Goal: Find specific page/section: Find specific page/section

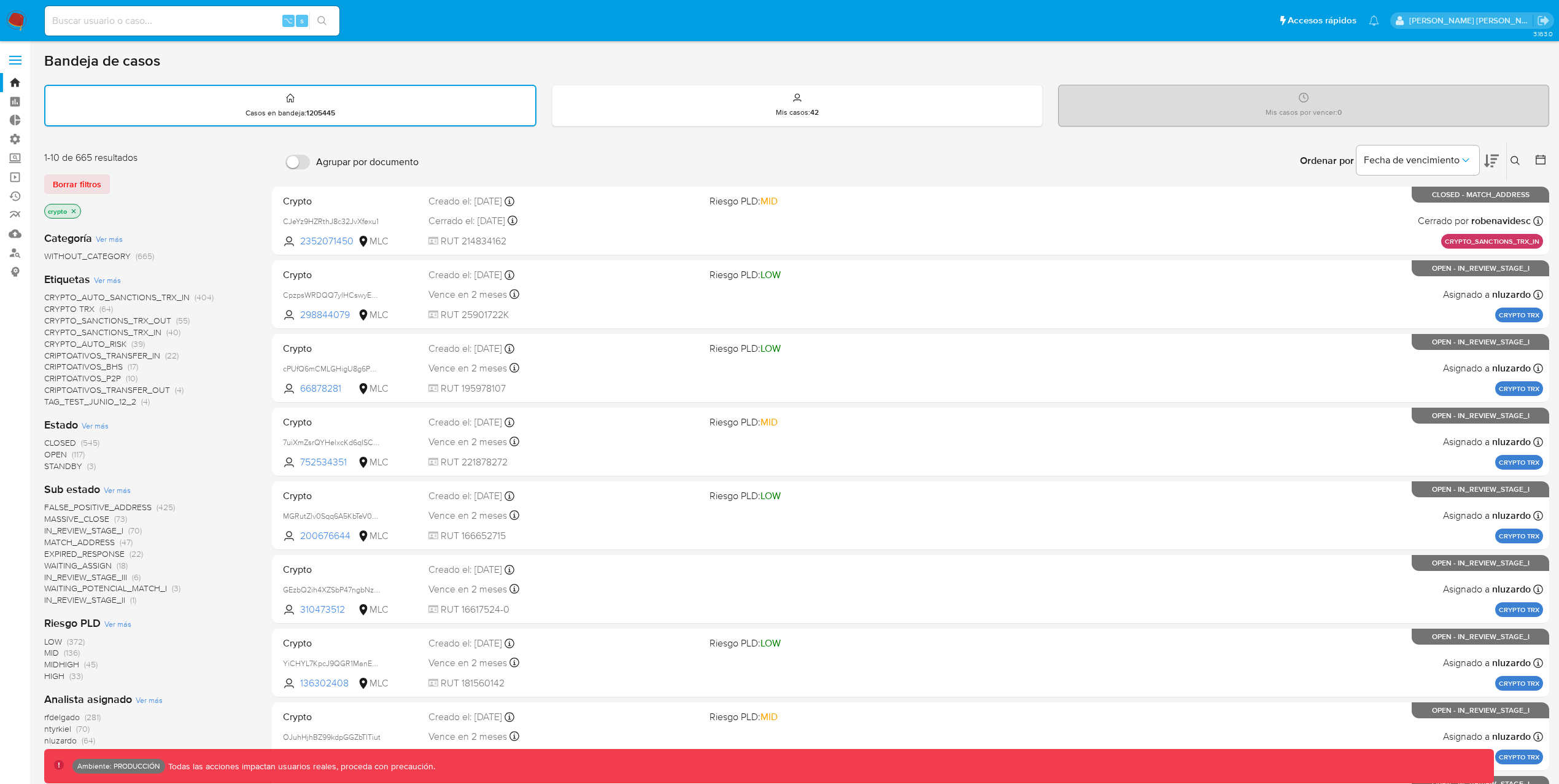
click at [75, 213] on icon "close-filter" at bounding box center [73, 211] width 7 height 7
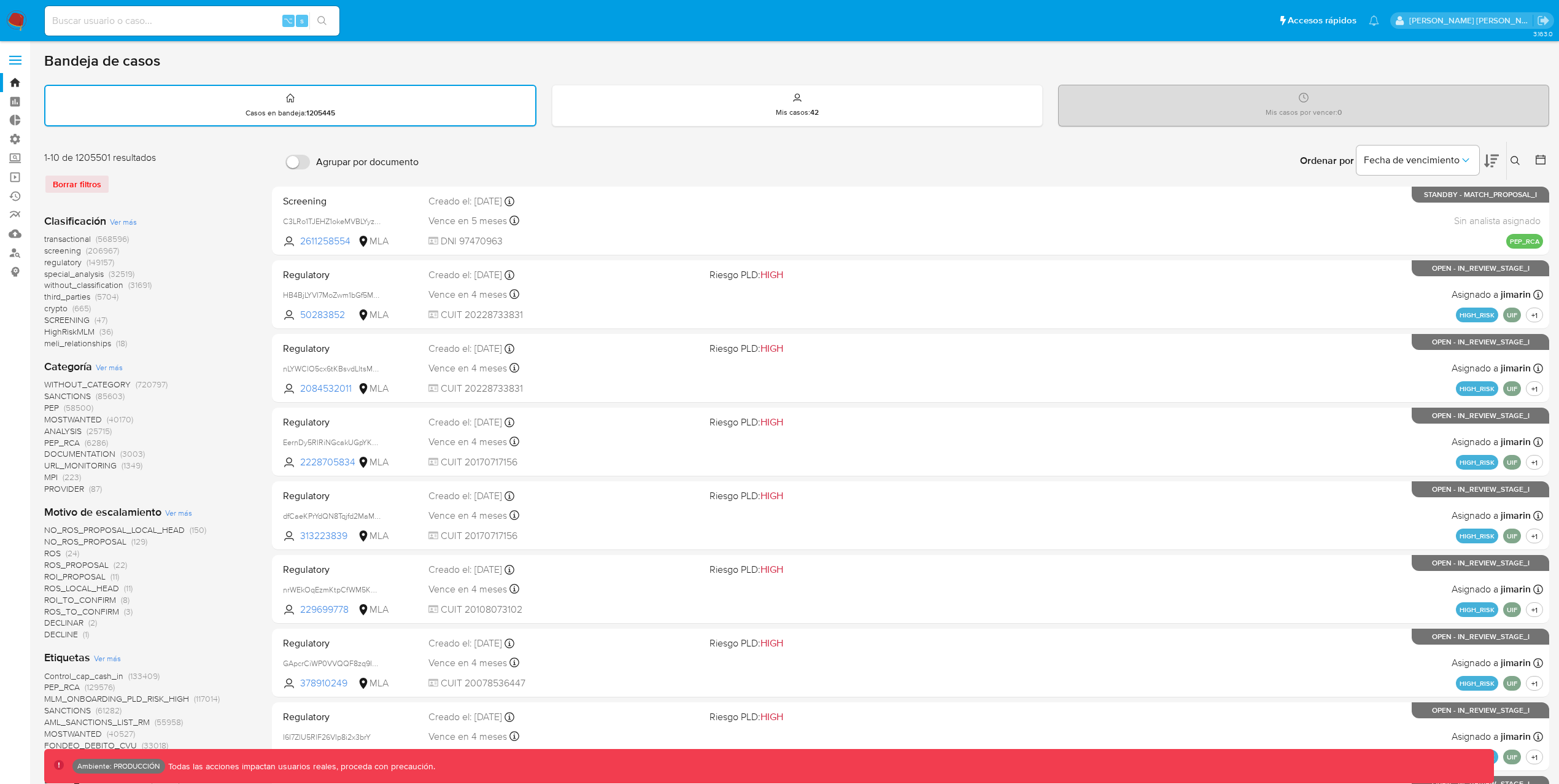
click at [72, 236] on span "transactional" at bounding box center [68, 239] width 47 height 13
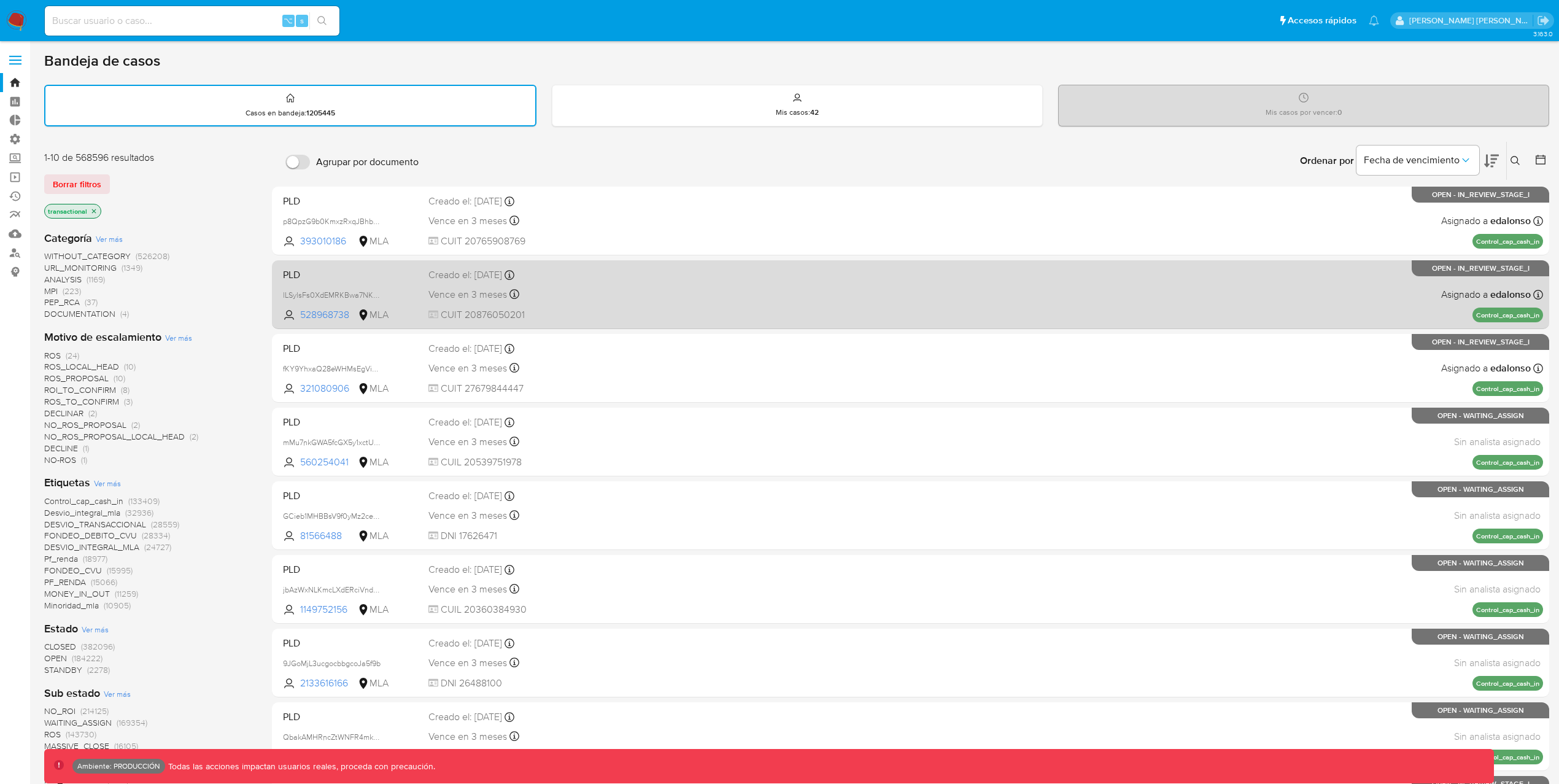
click at [854, 293] on span at bounding box center [846, 293] width 272 height 3
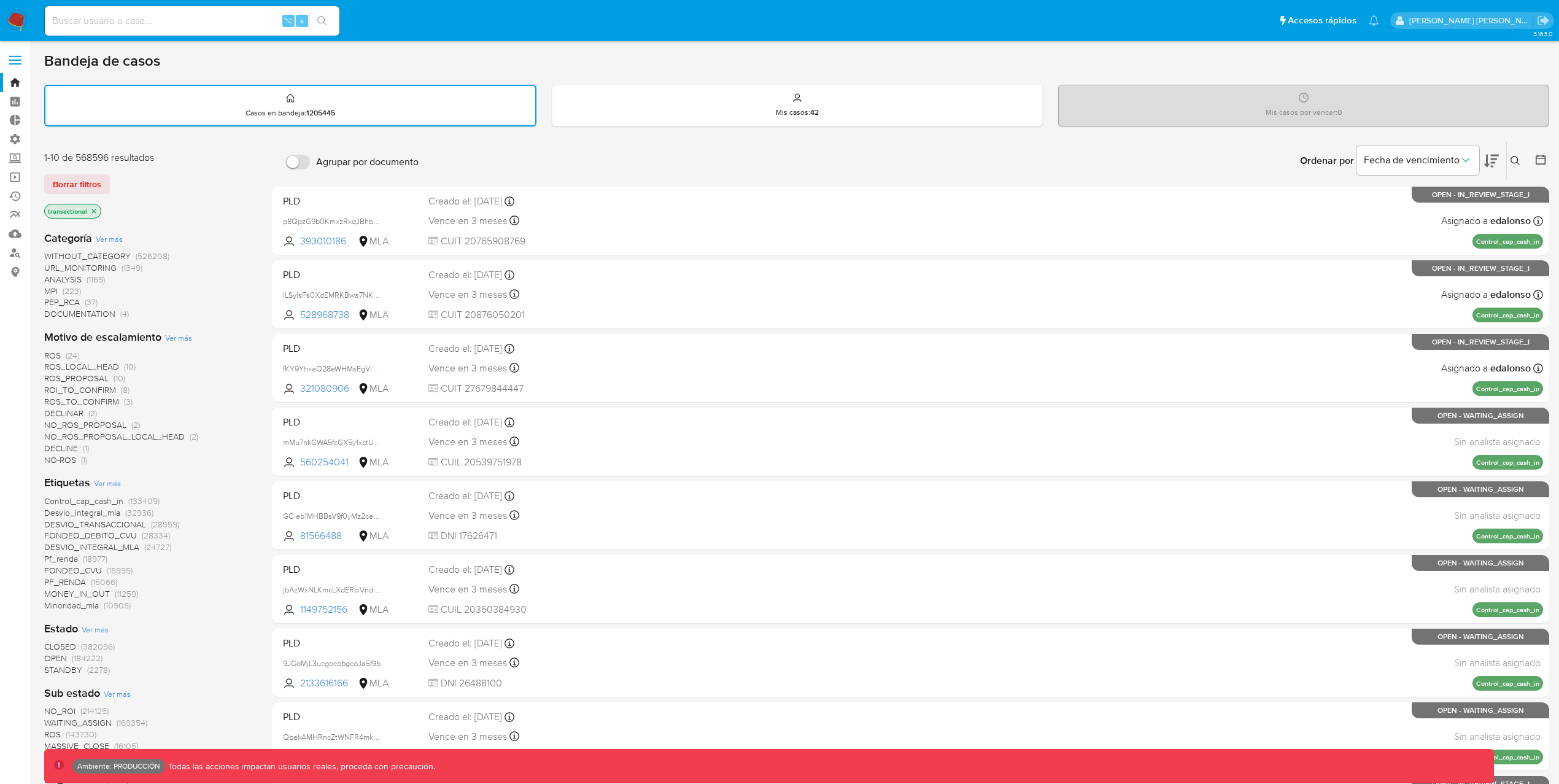
click at [118, 254] on span "WITHOUT_CATEGORY" at bounding box center [88, 256] width 87 height 13
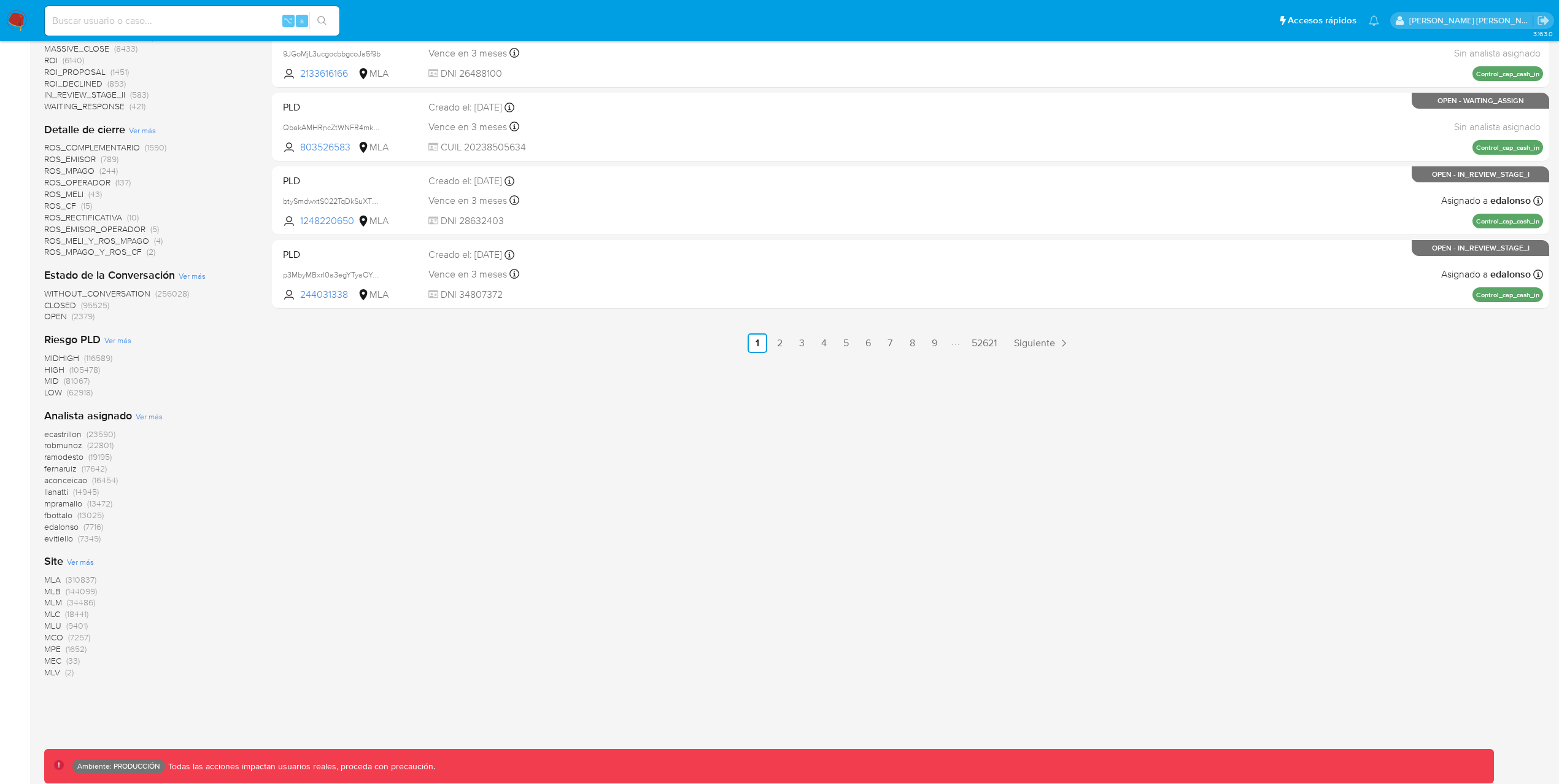
scroll to position [613, 0]
click at [802, 333] on link "3" at bounding box center [802, 340] width 20 height 20
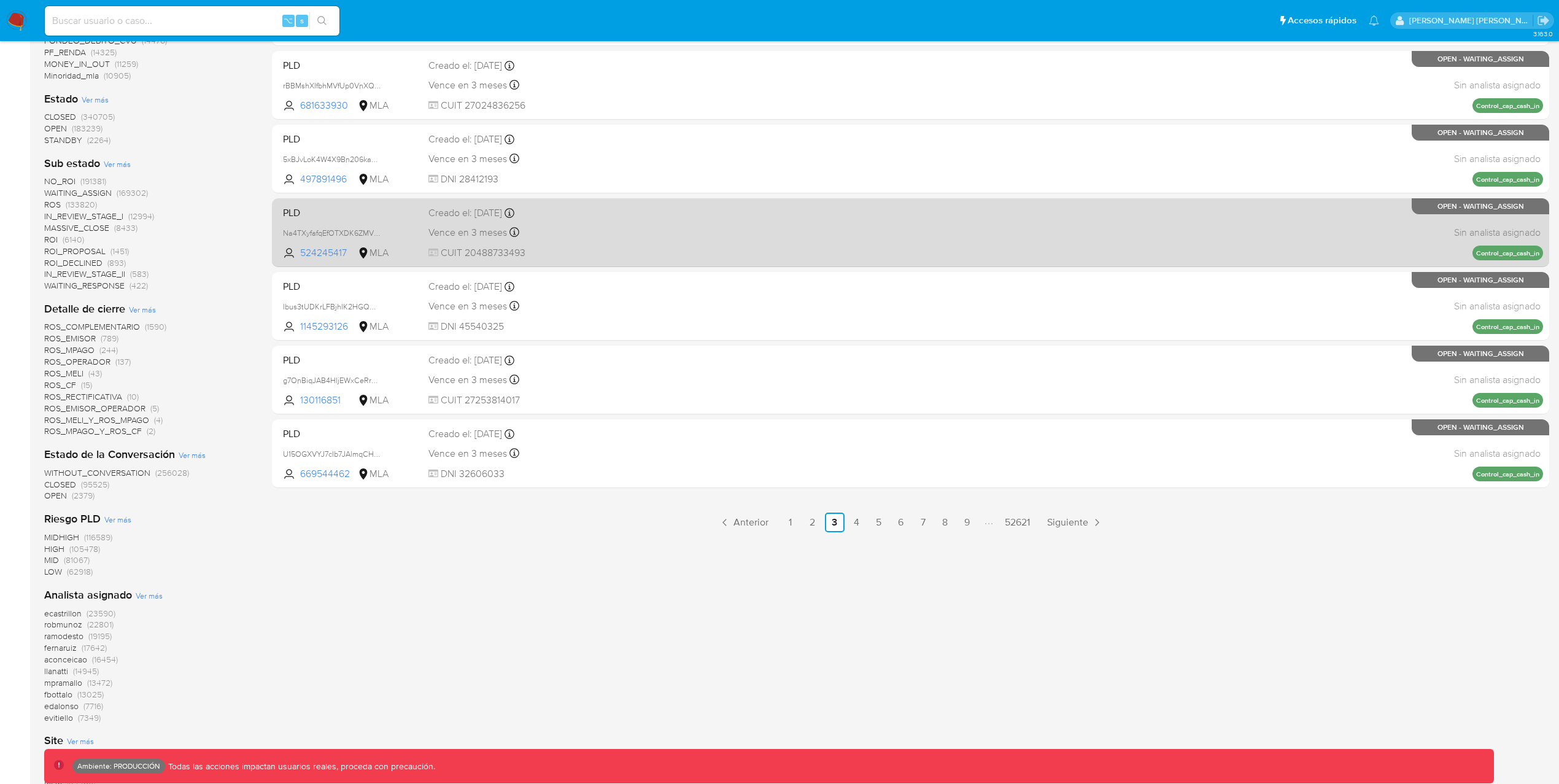
scroll to position [613, 0]
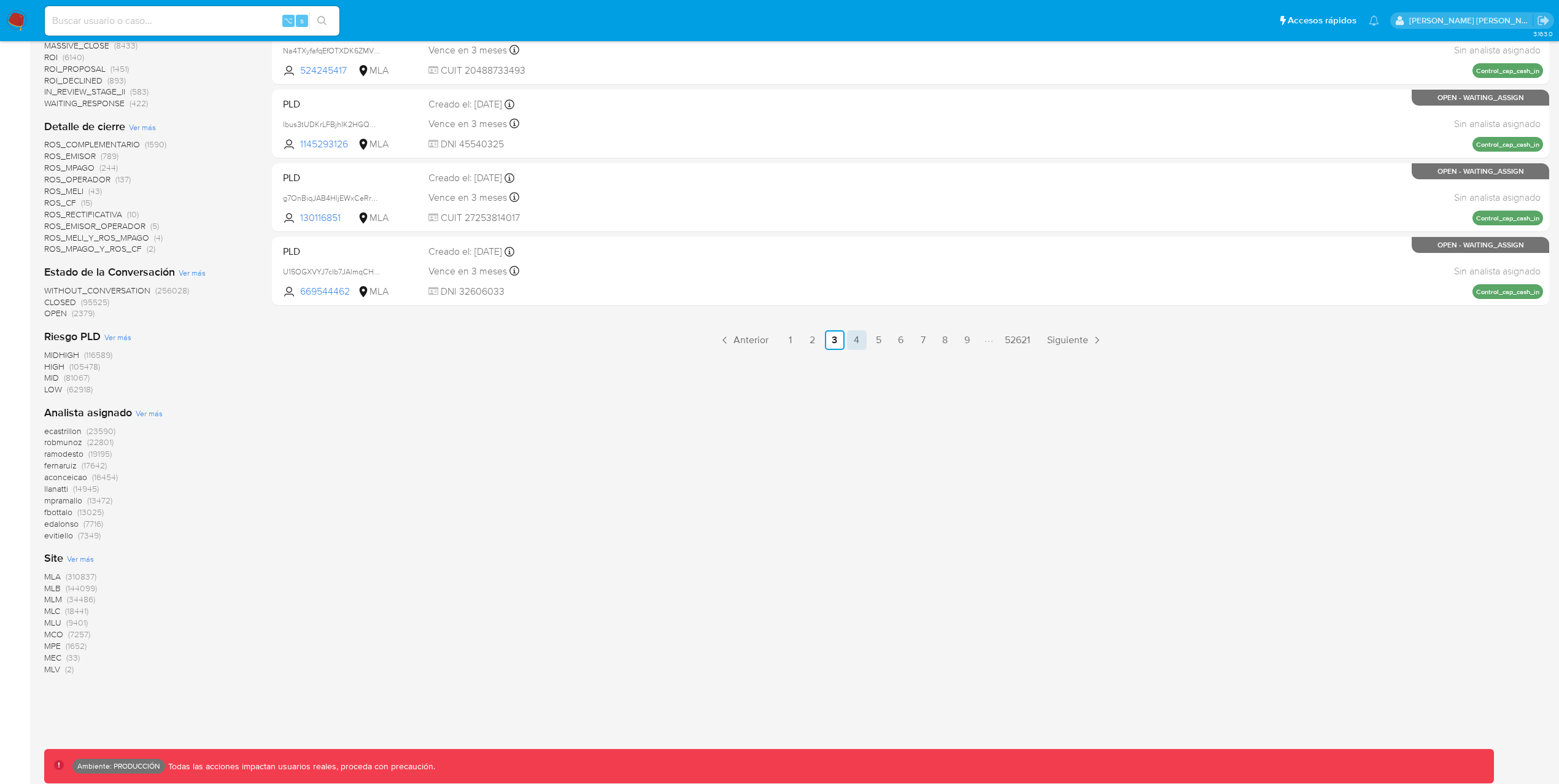
click at [854, 337] on link "4" at bounding box center [857, 340] width 20 height 20
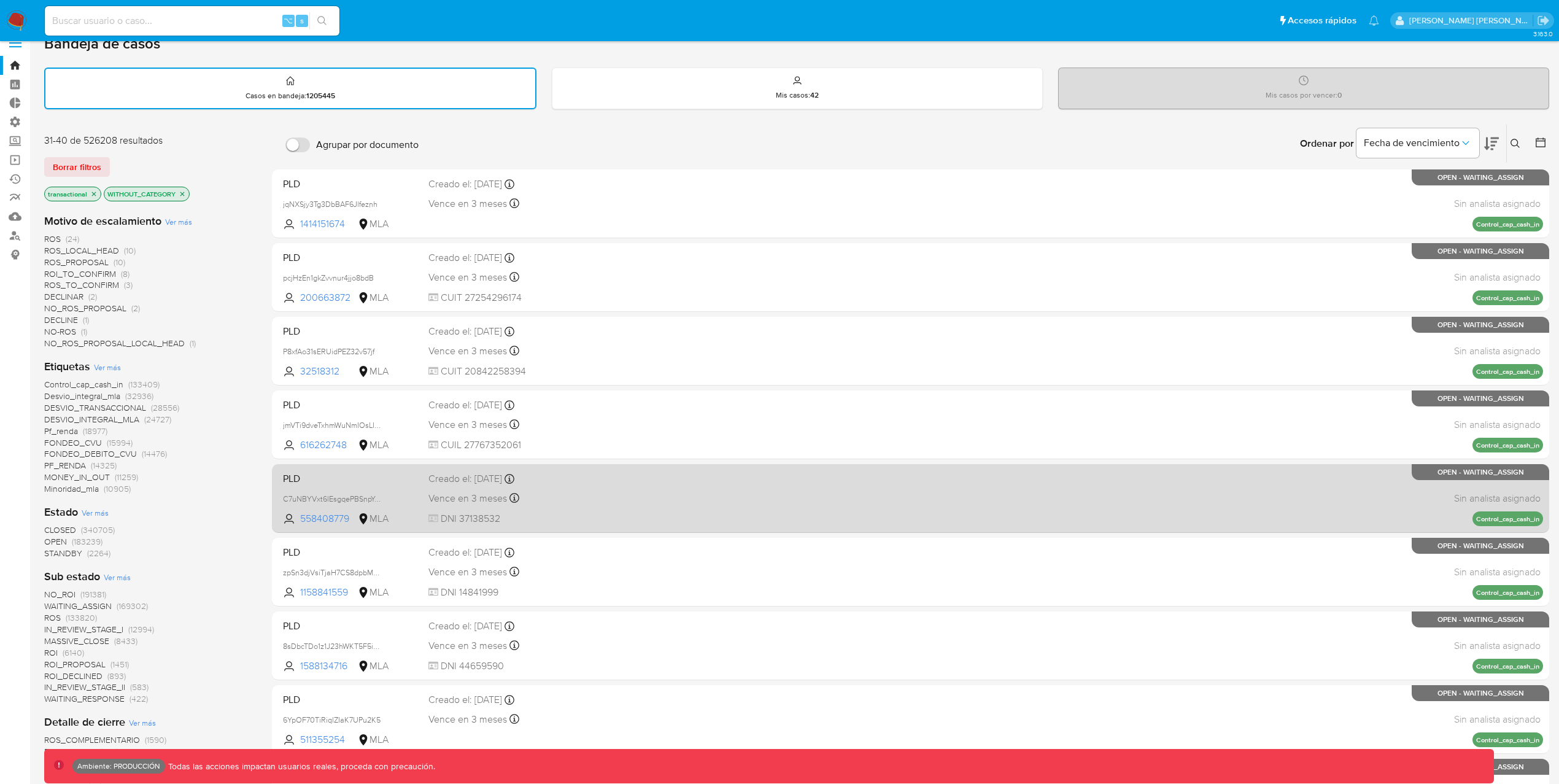
scroll to position [16, 0]
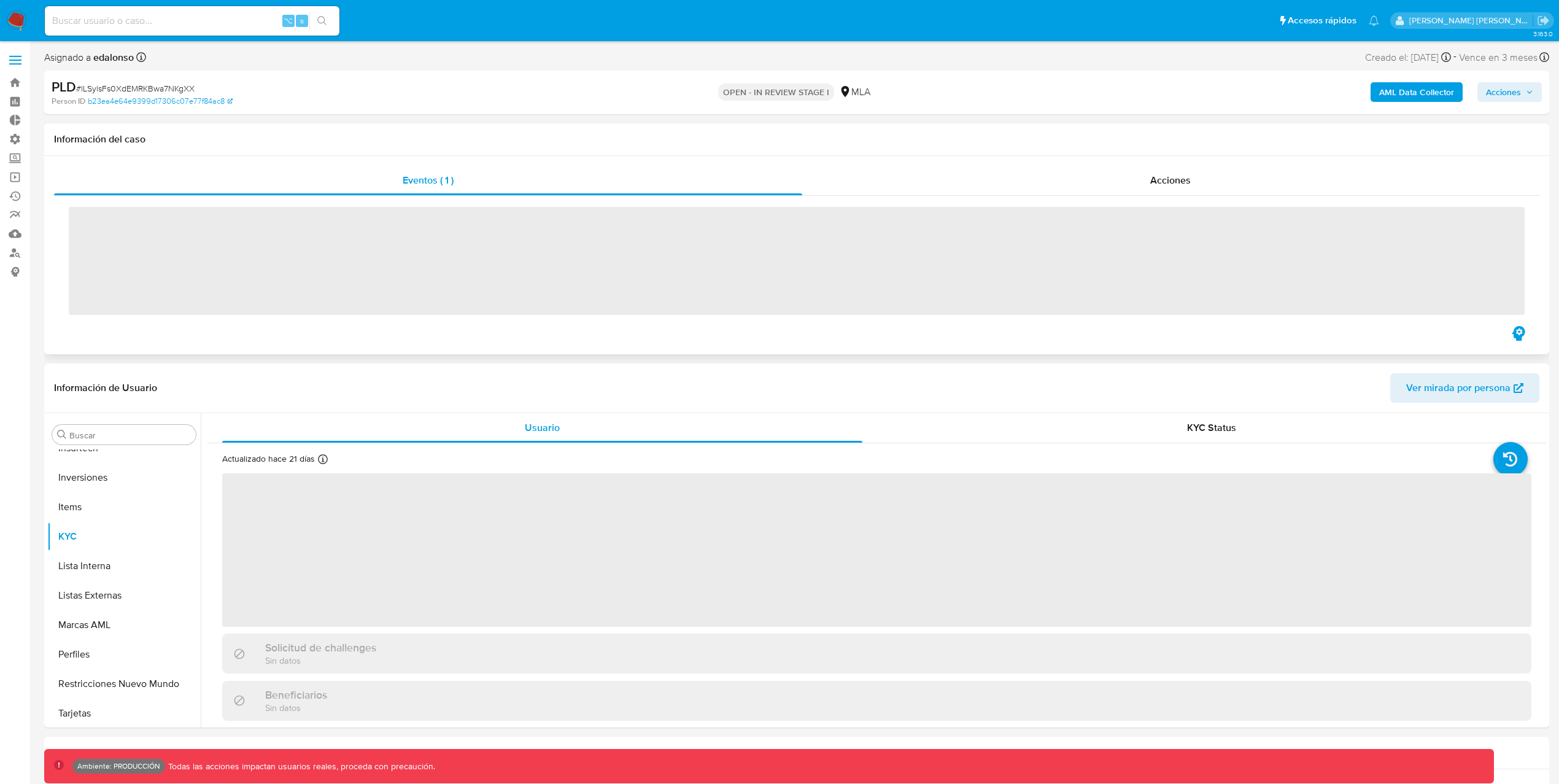
scroll to position [666, 0]
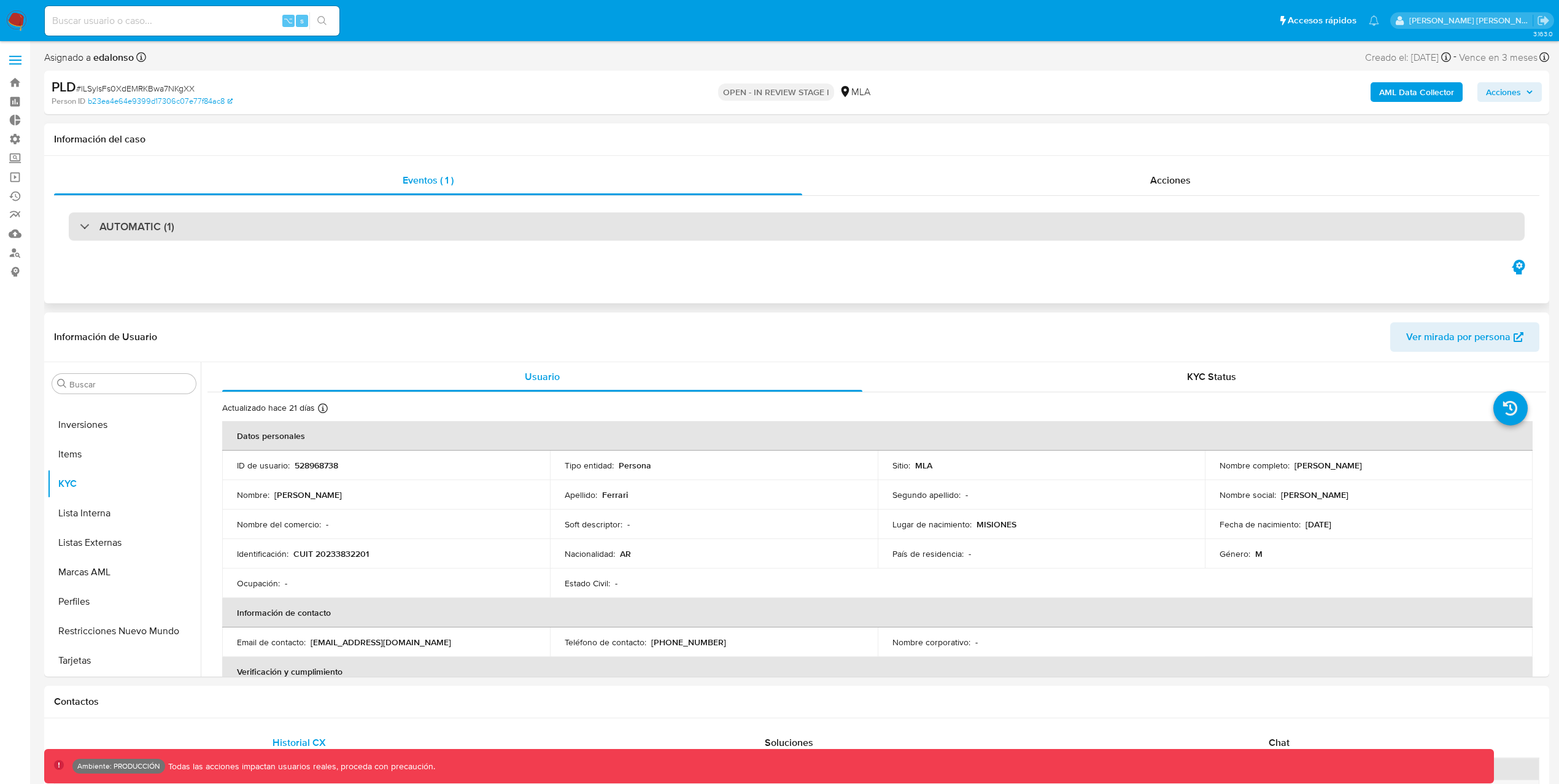
select select "10"
click at [847, 234] on div "AUTOMATIC (1)" at bounding box center [797, 226] width 1456 height 28
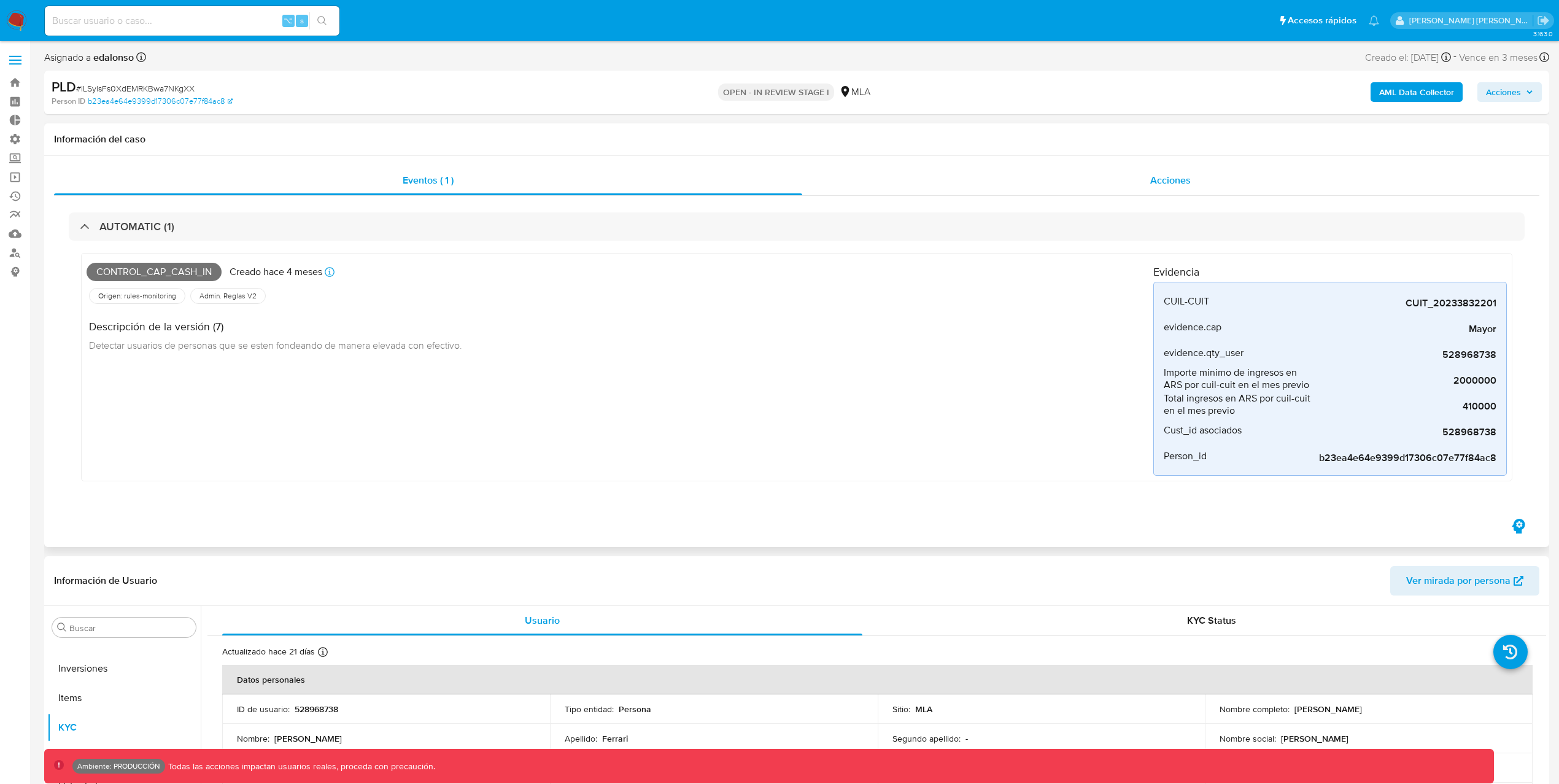
click at [1226, 177] on div "Acciones" at bounding box center [1171, 180] width 738 height 30
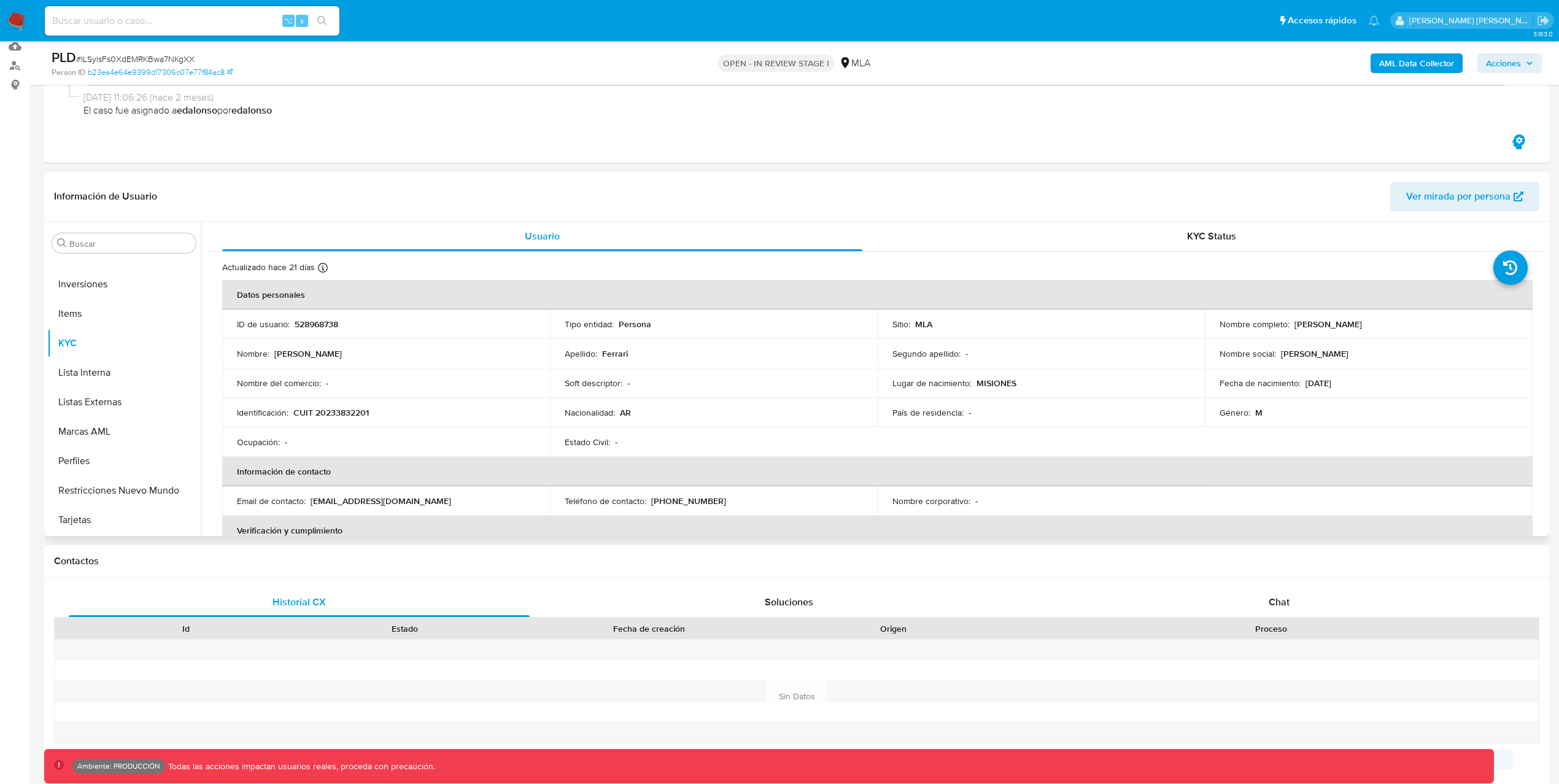
scroll to position [0, 0]
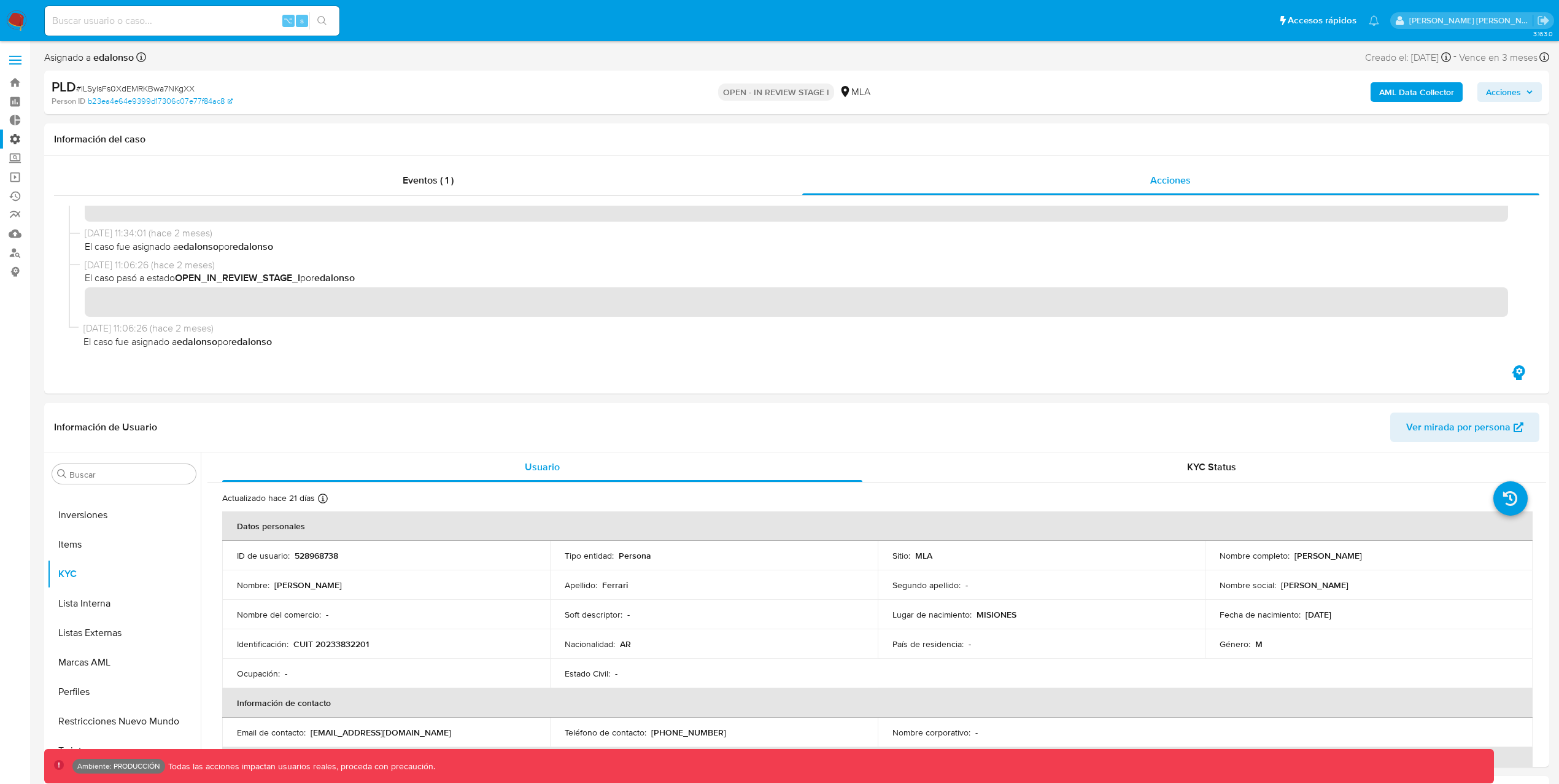
click at [20, 139] on label "Administración" at bounding box center [72, 139] width 146 height 19
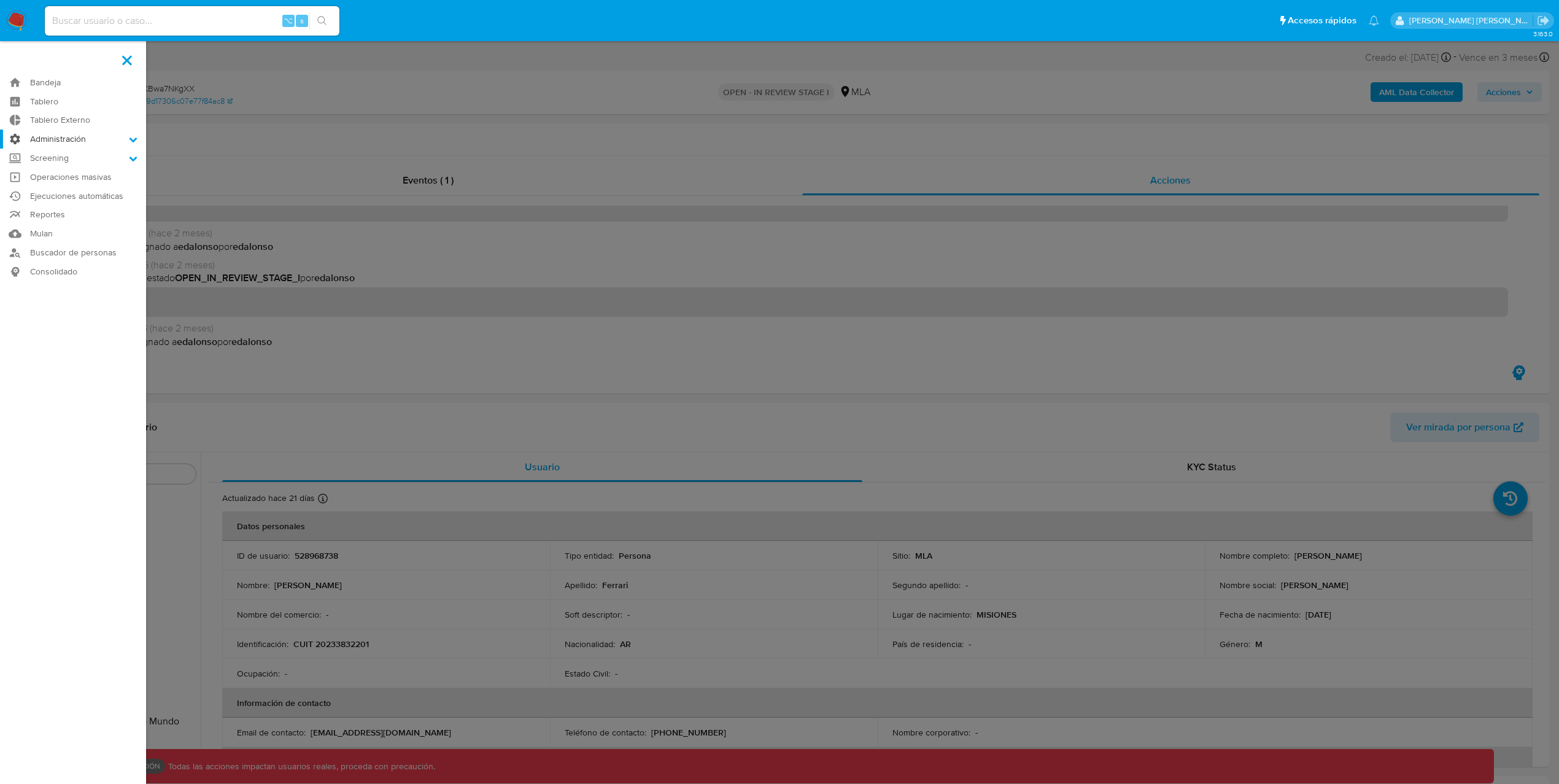
click at [0, 0] on input "Administración" at bounding box center [0, 0] width 0 height 0
click at [53, 182] on link "Usuarios" at bounding box center [72, 187] width 146 height 15
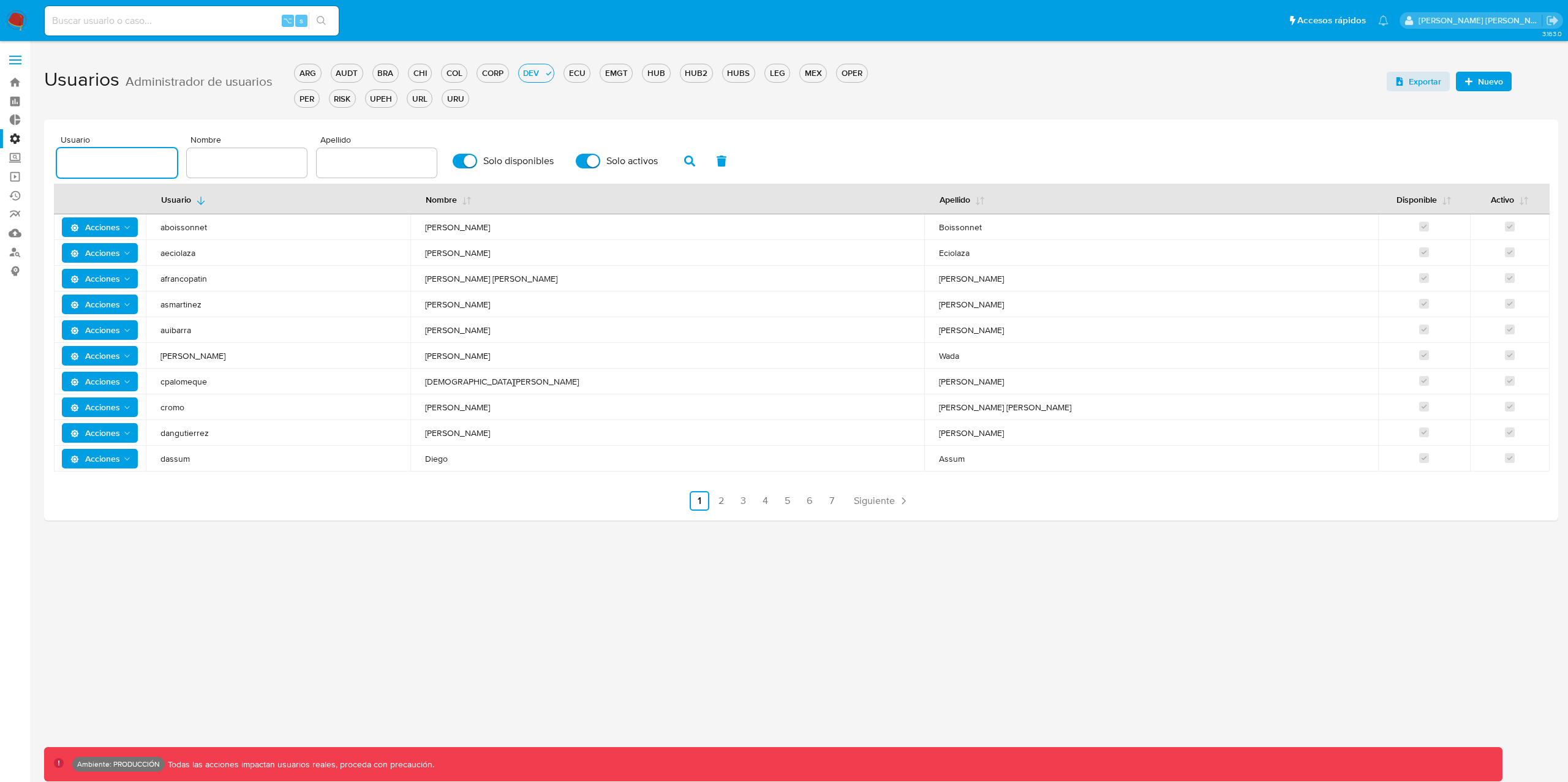
click at [92, 163] on input "text" at bounding box center [117, 163] width 120 height 16
type input "edalonso"
click at [684, 160] on icon "button" at bounding box center [689, 161] width 11 height 11
